Goal: Navigation & Orientation: Understand site structure

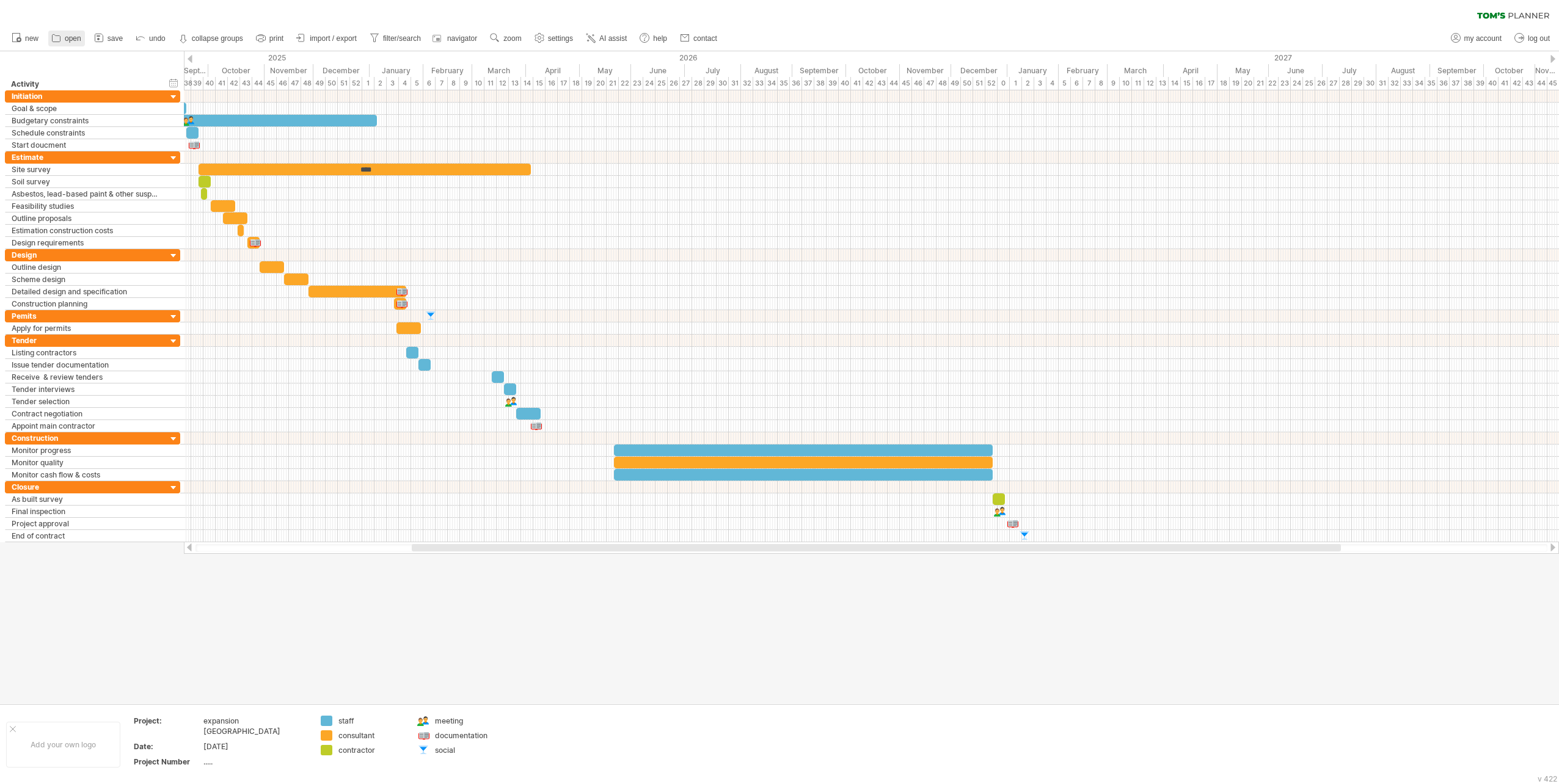
click at [68, 37] on span "open" at bounding box center [73, 38] width 16 height 9
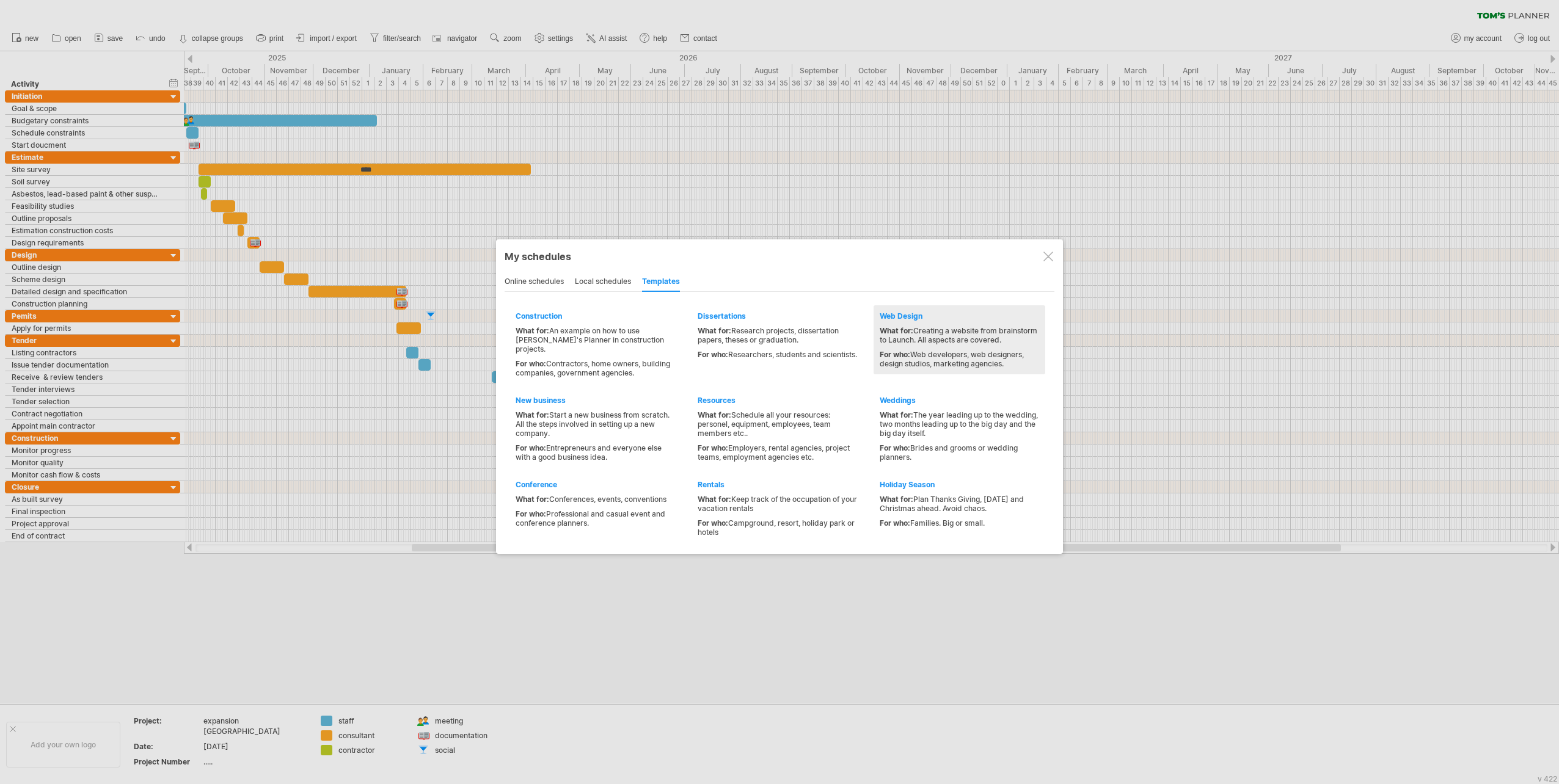
click at [927, 318] on div "Web Design" at bounding box center [958, 316] width 159 height 9
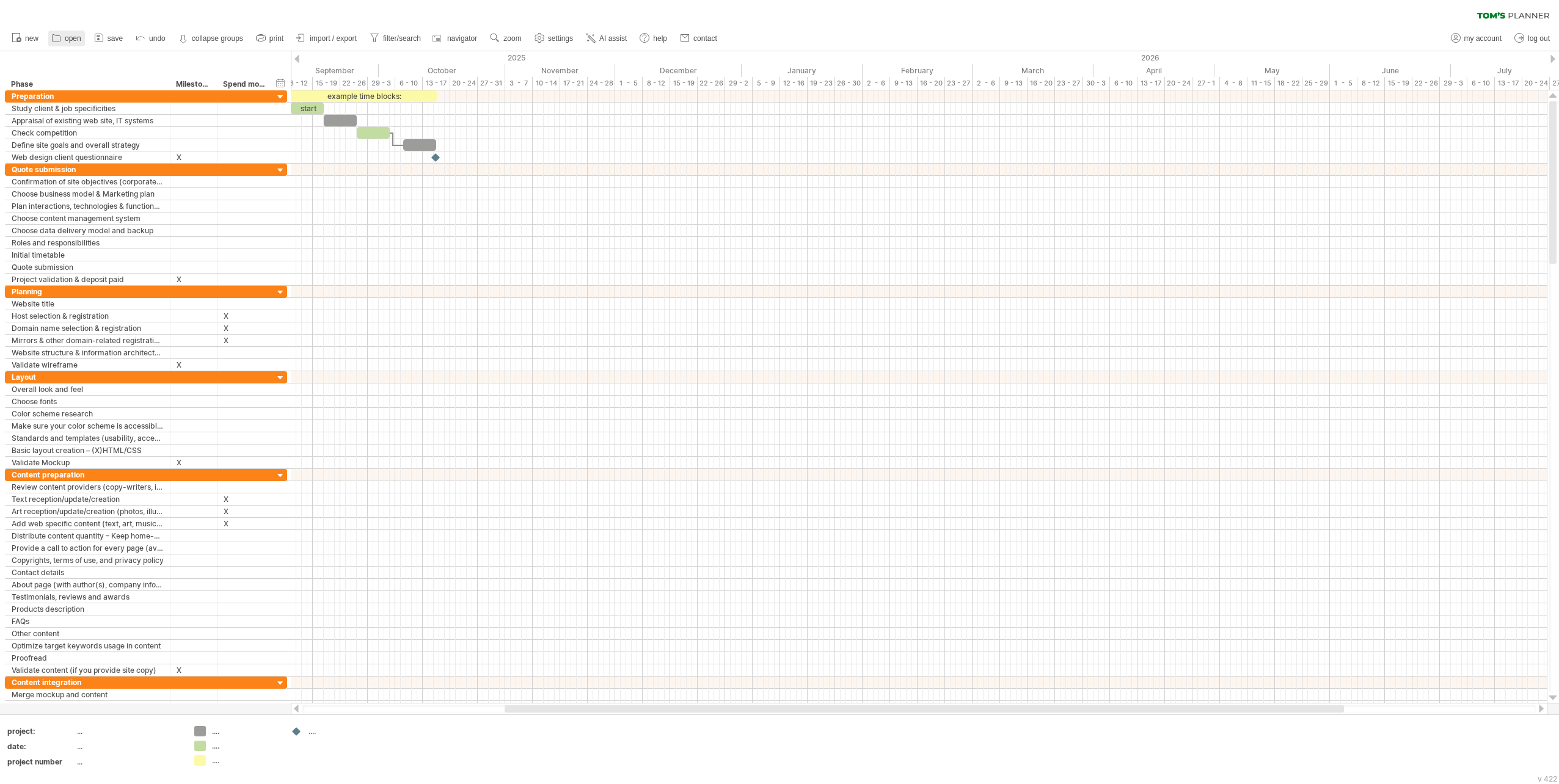
click at [69, 39] on span "open" at bounding box center [73, 38] width 16 height 9
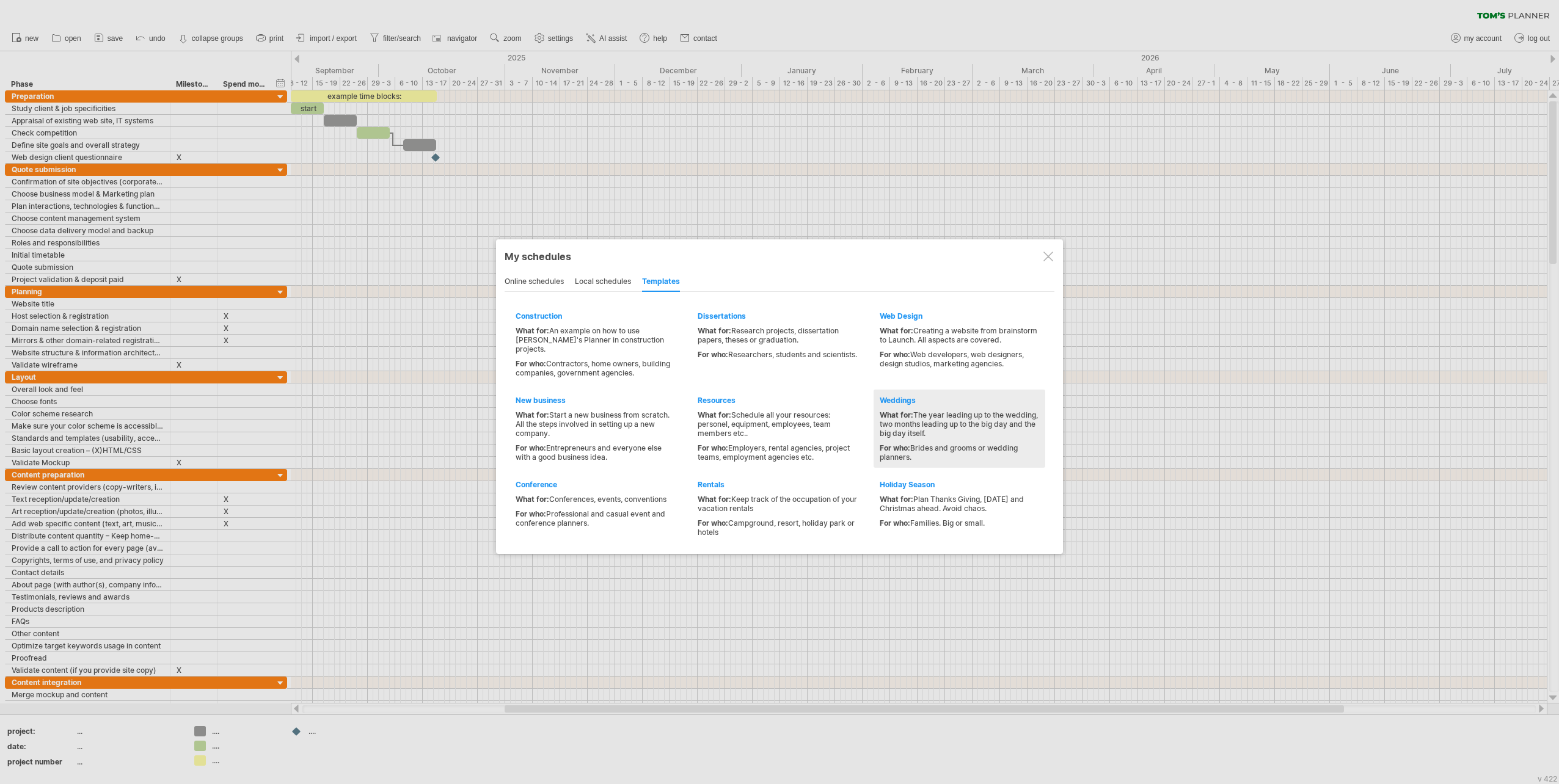
click at [955, 415] on div "What for: The year leading up to the wedding, two months leading up to the big …" at bounding box center [958, 423] width 159 height 27
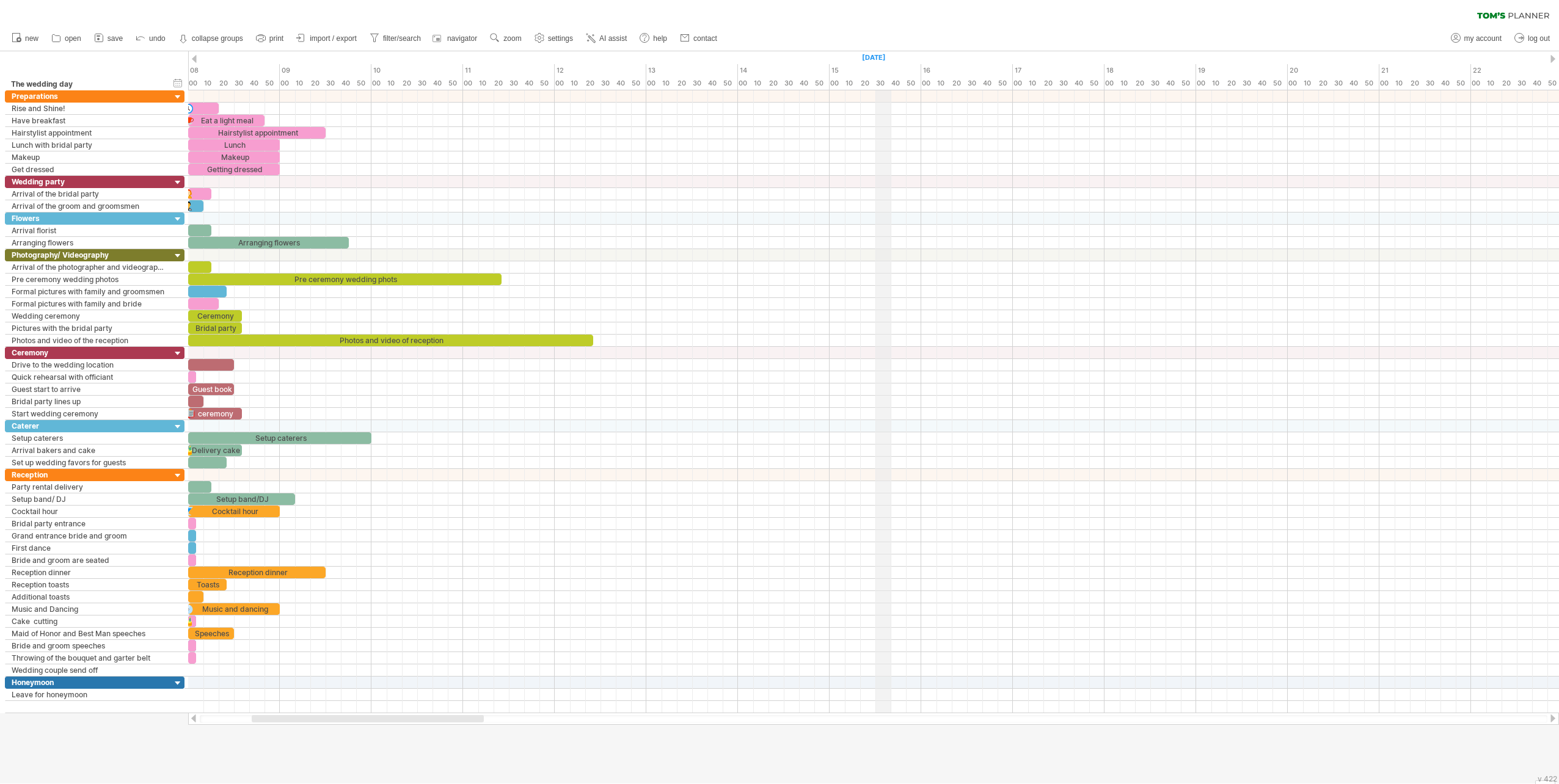
click at [875, 58] on div "[DATE]" at bounding box center [920, 57] width 1466 height 13
drag, startPoint x: 749, startPoint y: 60, endPoint x: 772, endPoint y: 62, distance: 23.1
click at [772, 62] on div "[DATE]" at bounding box center [920, 57] width 1466 height 13
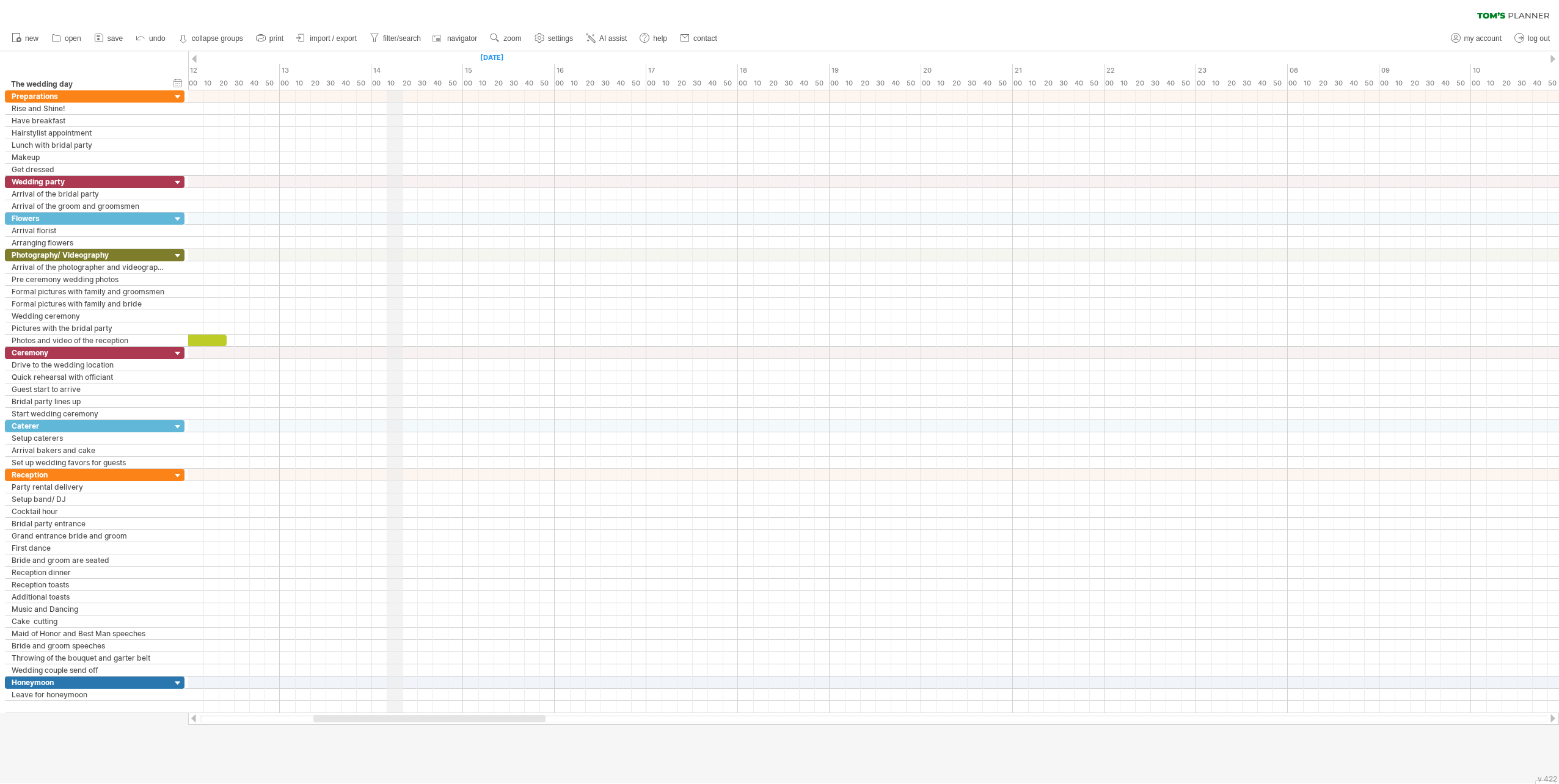
drag, startPoint x: 779, startPoint y: 62, endPoint x: 387, endPoint y: 58, distance: 392.0
click at [387, 58] on div "[DATE]" at bounding box center [555, 57] width 1466 height 13
click at [80, 40] on span "open" at bounding box center [73, 38] width 16 height 9
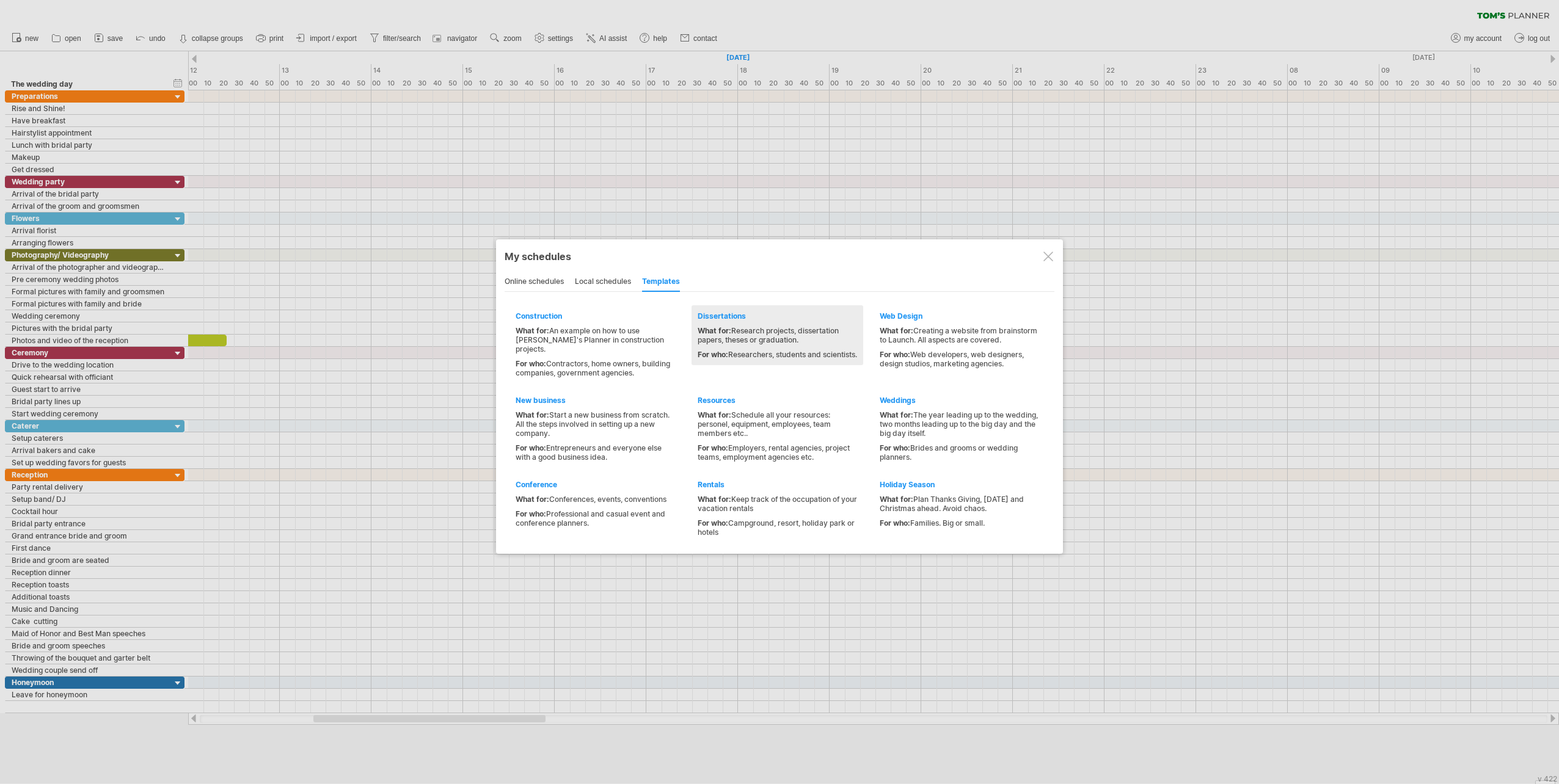
click at [739, 351] on div "For who: Researchers, students and scientists." at bounding box center [777, 354] width 159 height 9
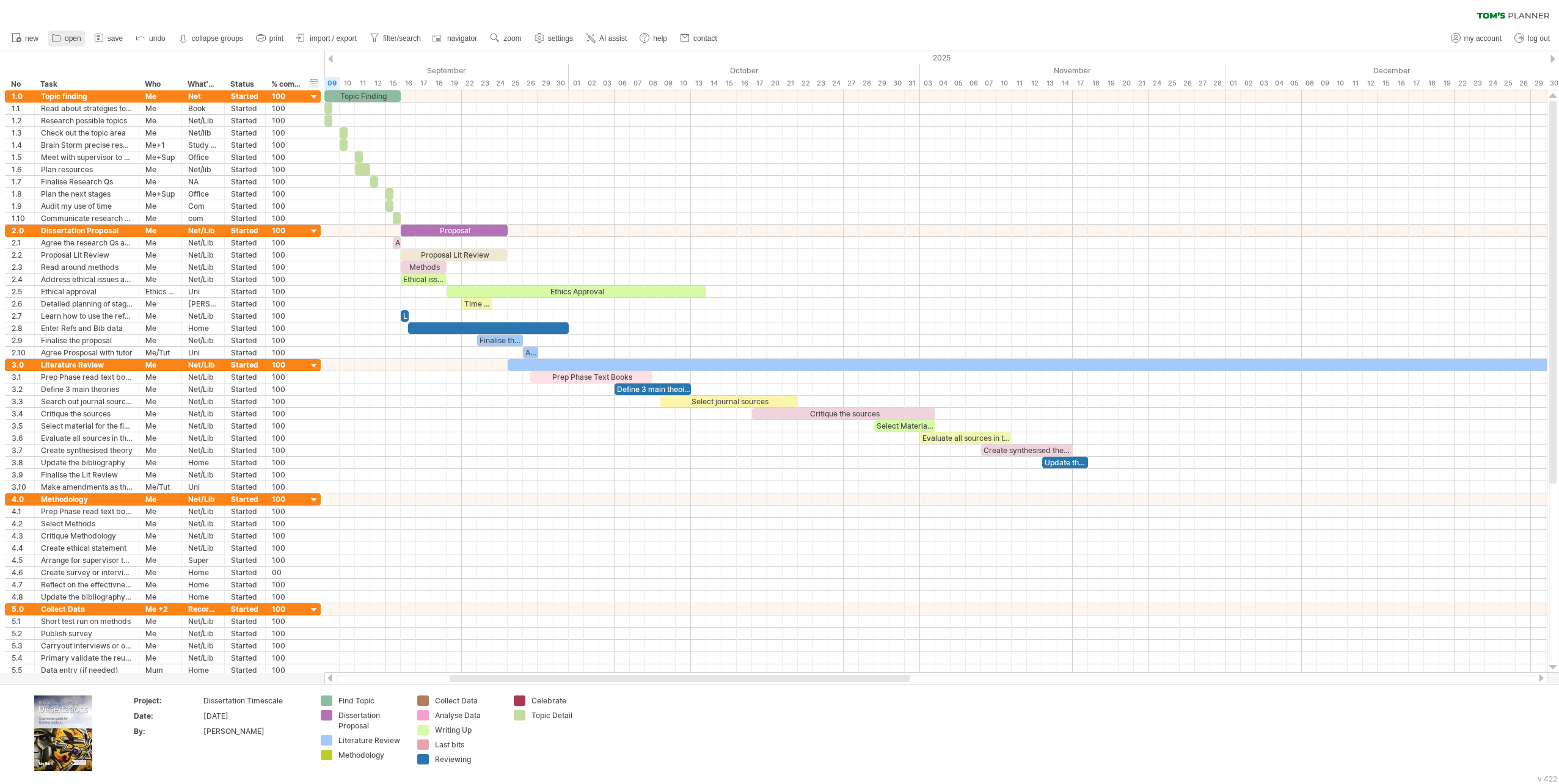
click at [54, 32] on icon at bounding box center [56, 38] width 12 height 12
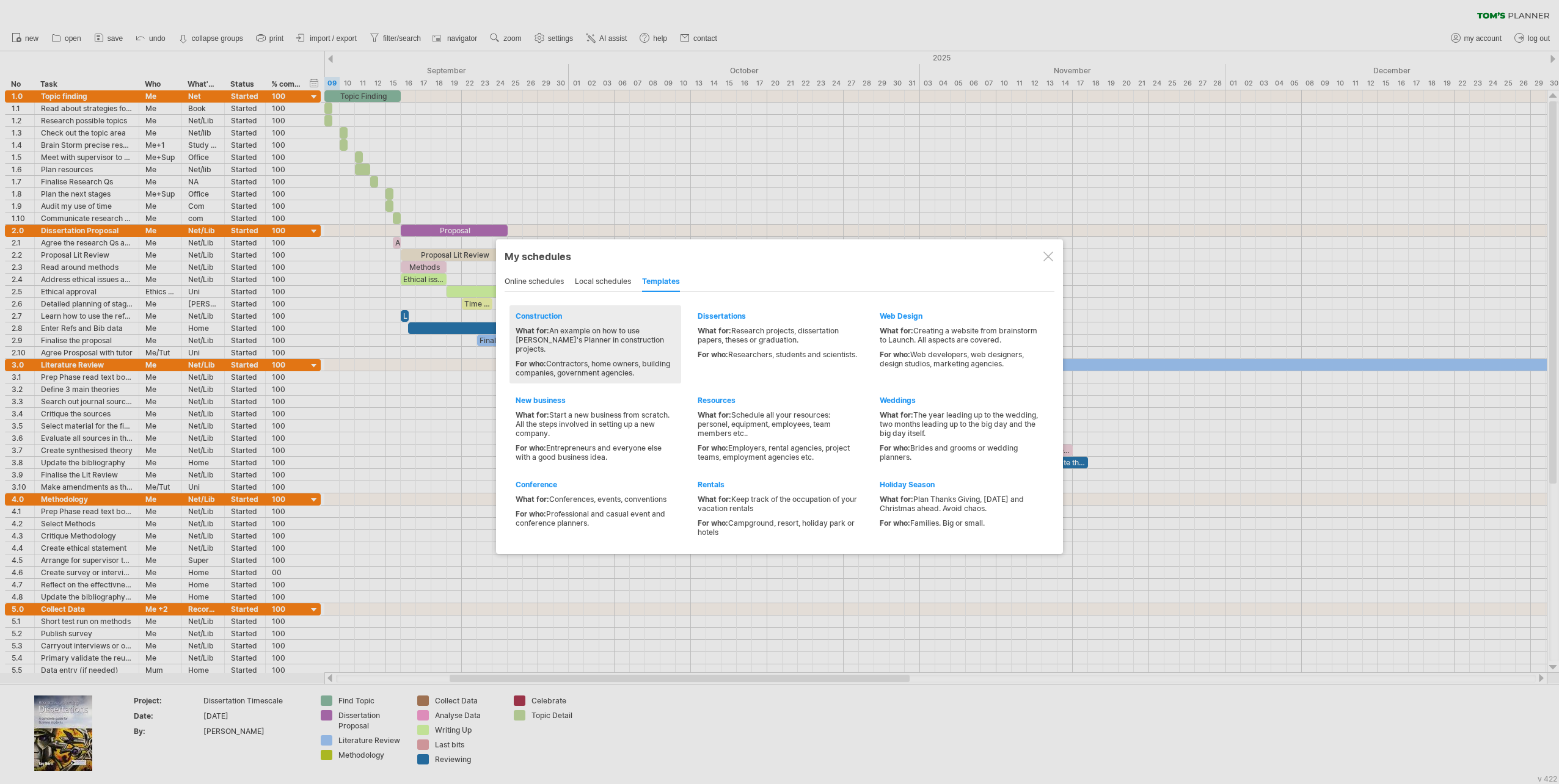
click at [607, 348] on div "What for: An example on how to use [PERSON_NAME]'s Planner in construction proj…" at bounding box center [595, 351] width 159 height 51
